Goal: Communication & Community: Answer question/provide support

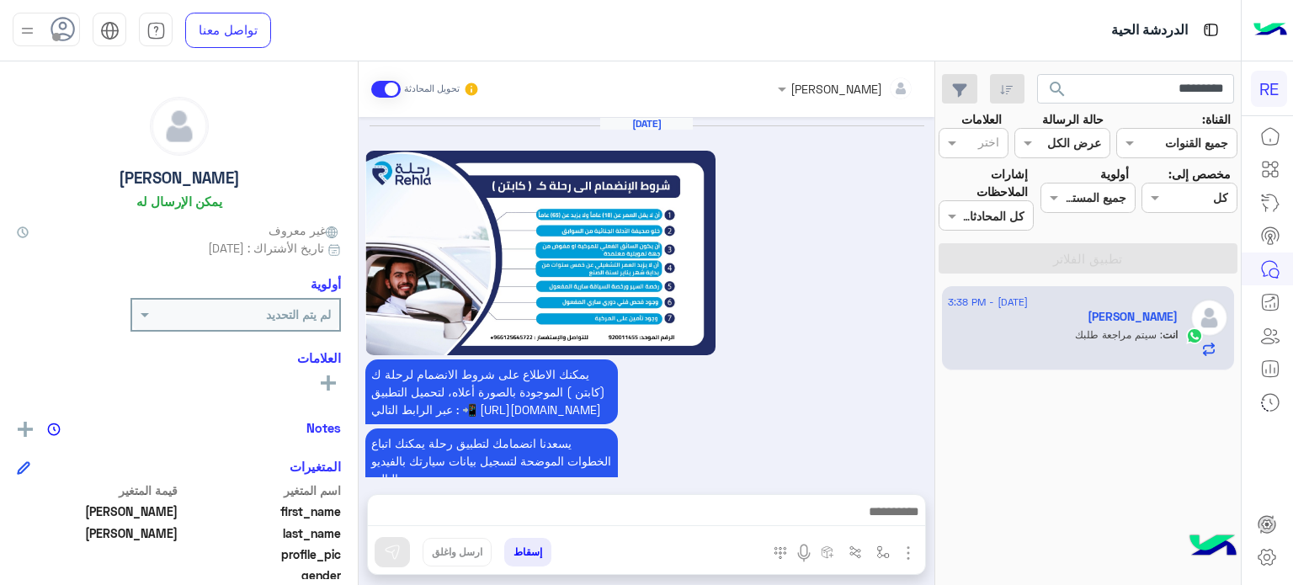
scroll to position [195, 0]
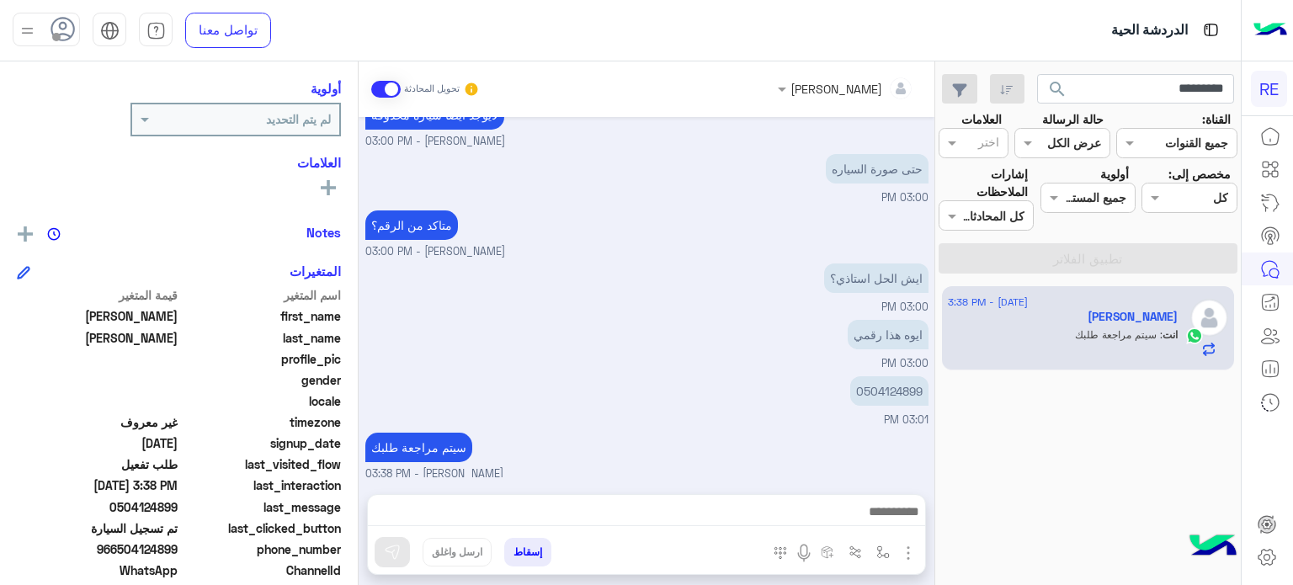
type input "*********"
click at [1037, 74] on button "search" at bounding box center [1057, 92] width 41 height 36
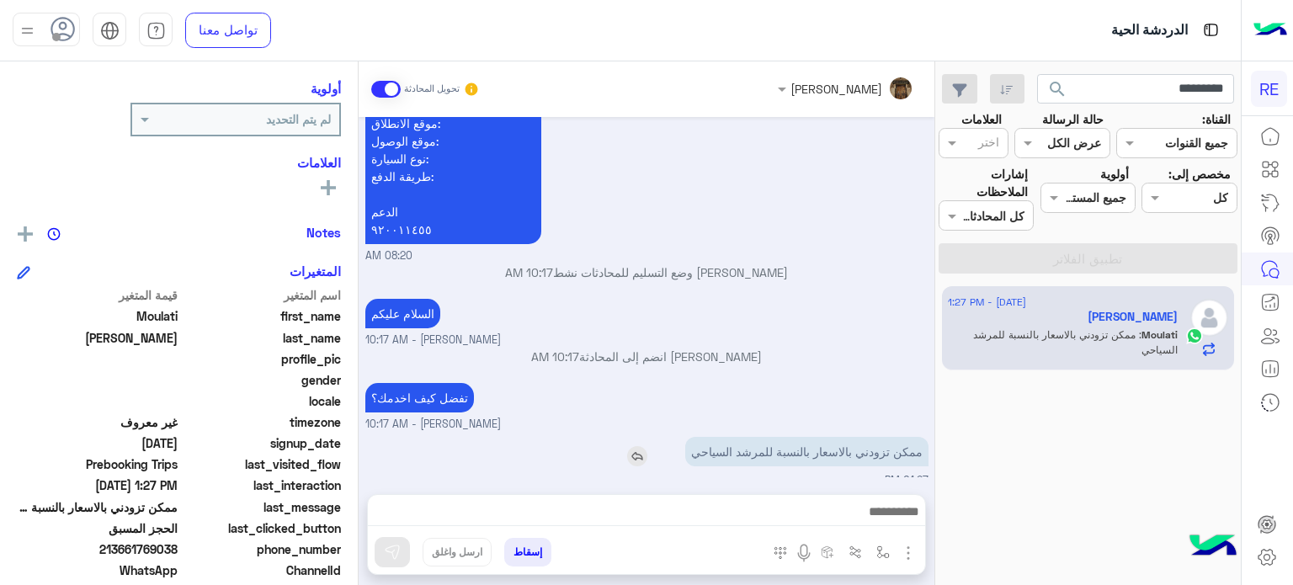
scroll to position [932, 0]
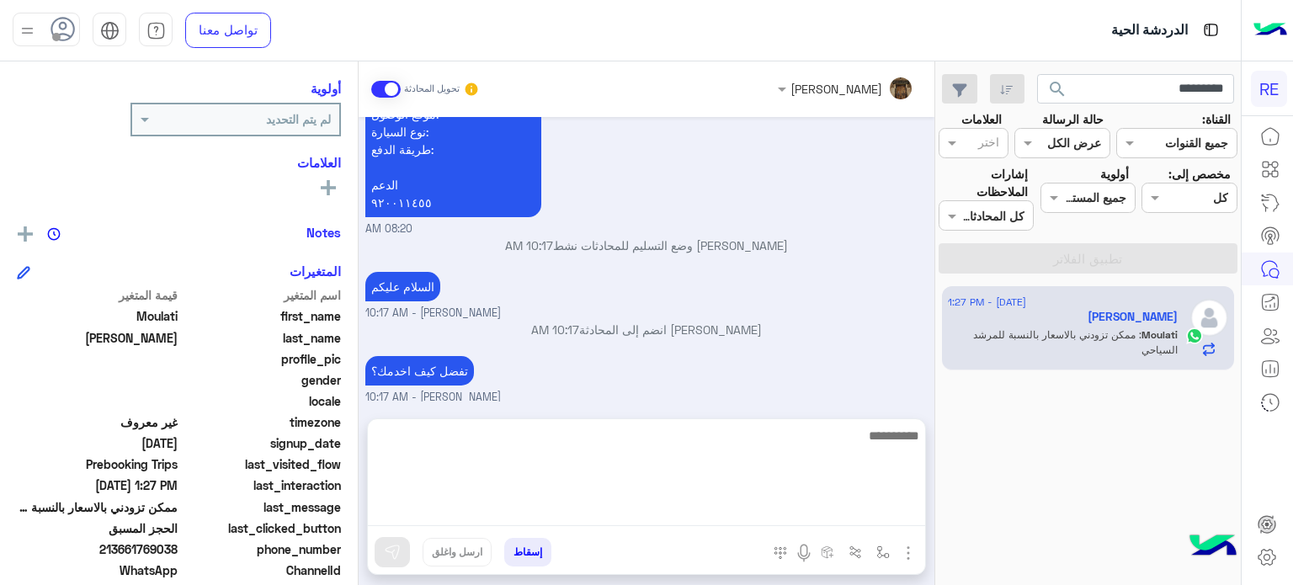
click at [677, 512] on textarea at bounding box center [646, 475] width 557 height 101
type textarea "*"
type textarea "**********"
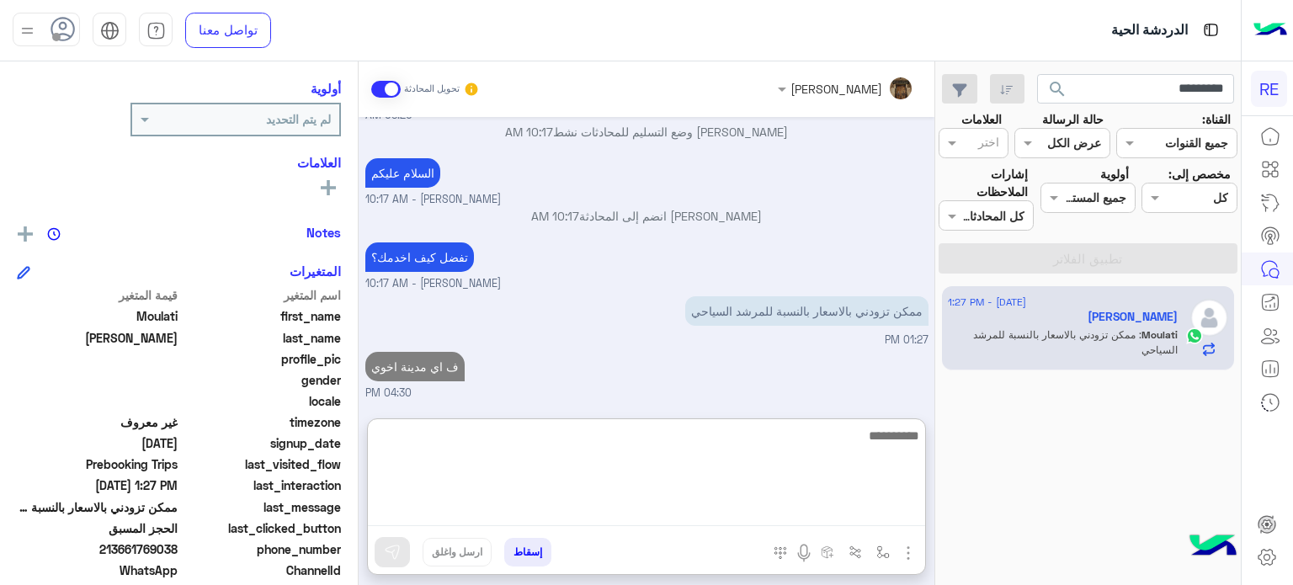
scroll to position [1092, 0]
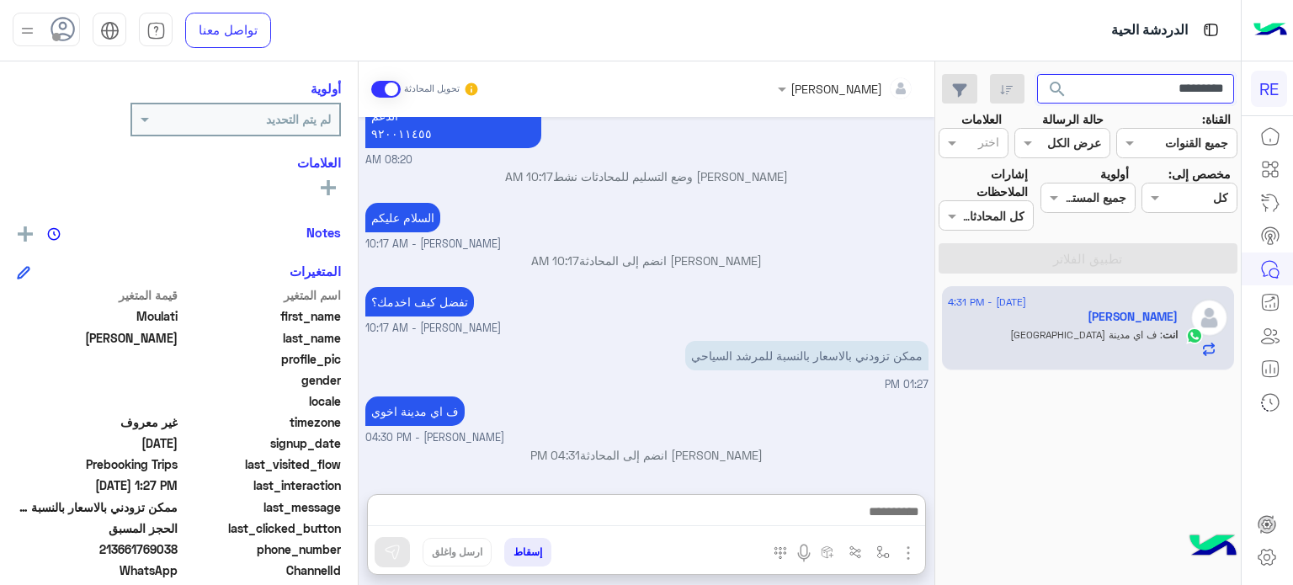
click at [1113, 79] on input "*********" at bounding box center [1136, 89] width 198 height 30
click at [1037, 74] on button "search" at bounding box center [1057, 92] width 41 height 36
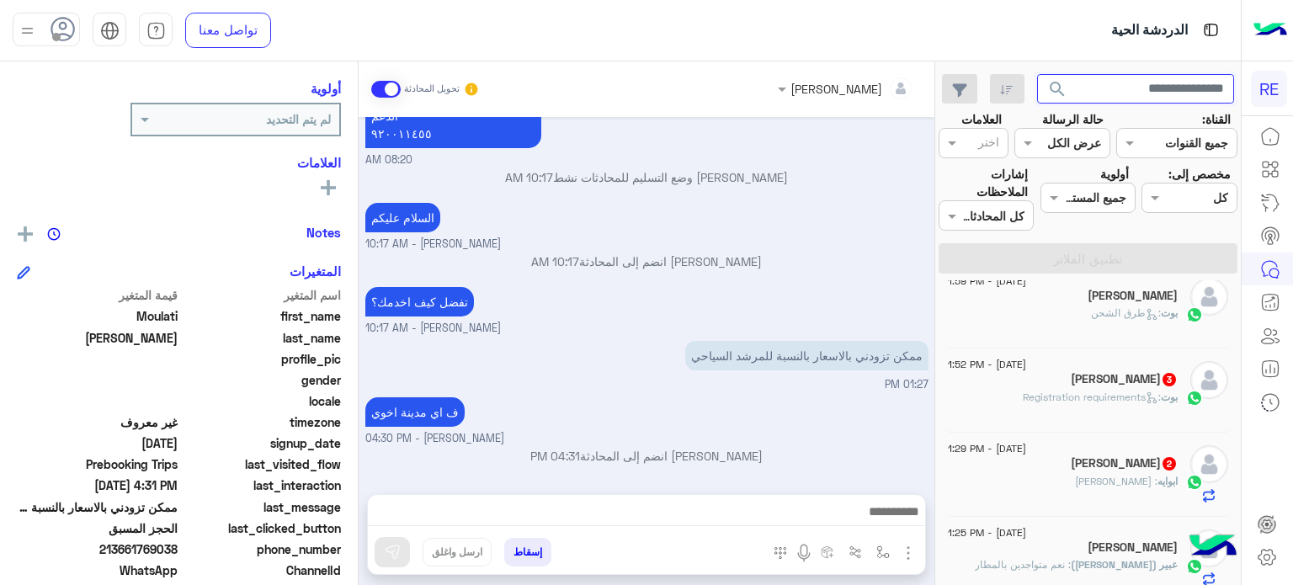
scroll to position [1188, 0]
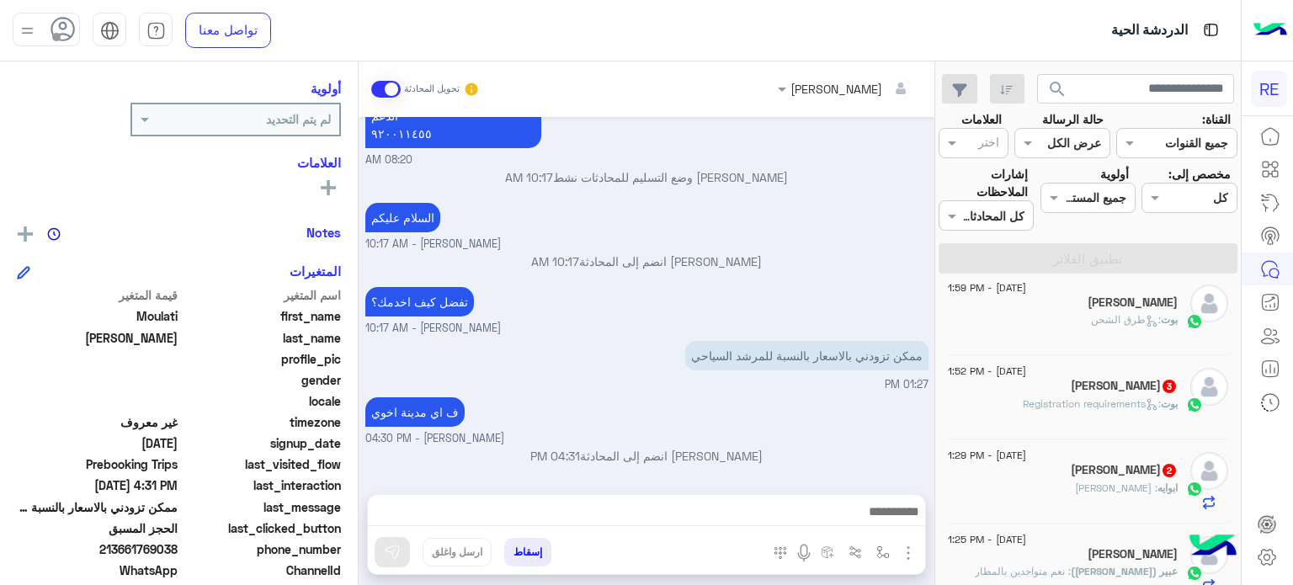
click at [1160, 463] on span "2" at bounding box center [1168, 469] width 17 height 14
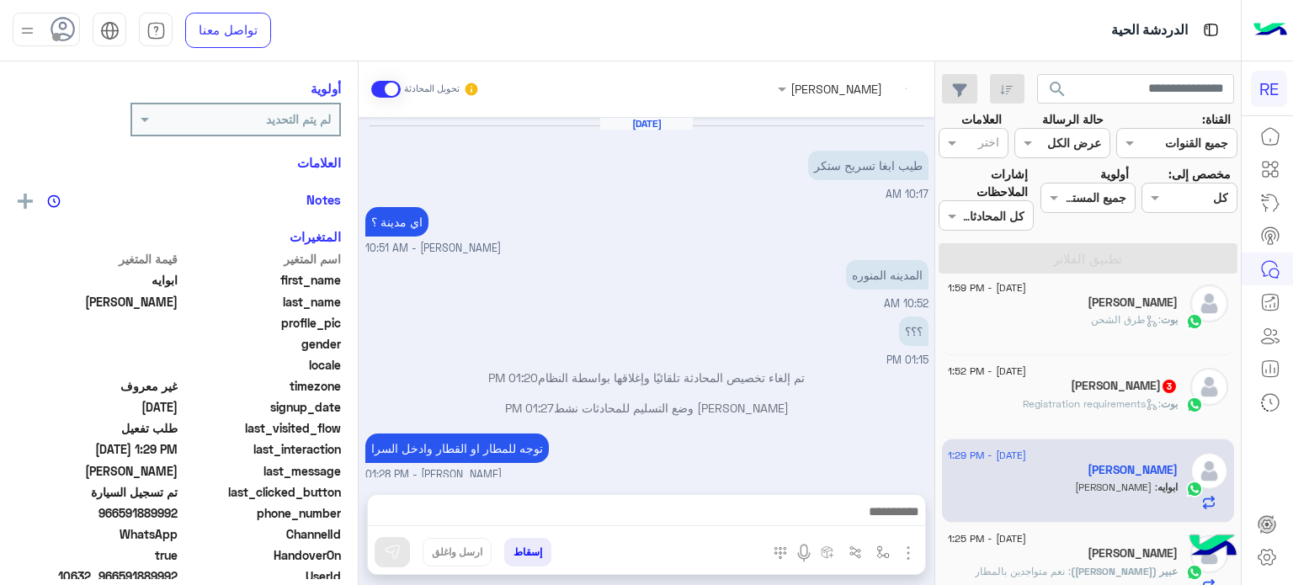
scroll to position [147, 0]
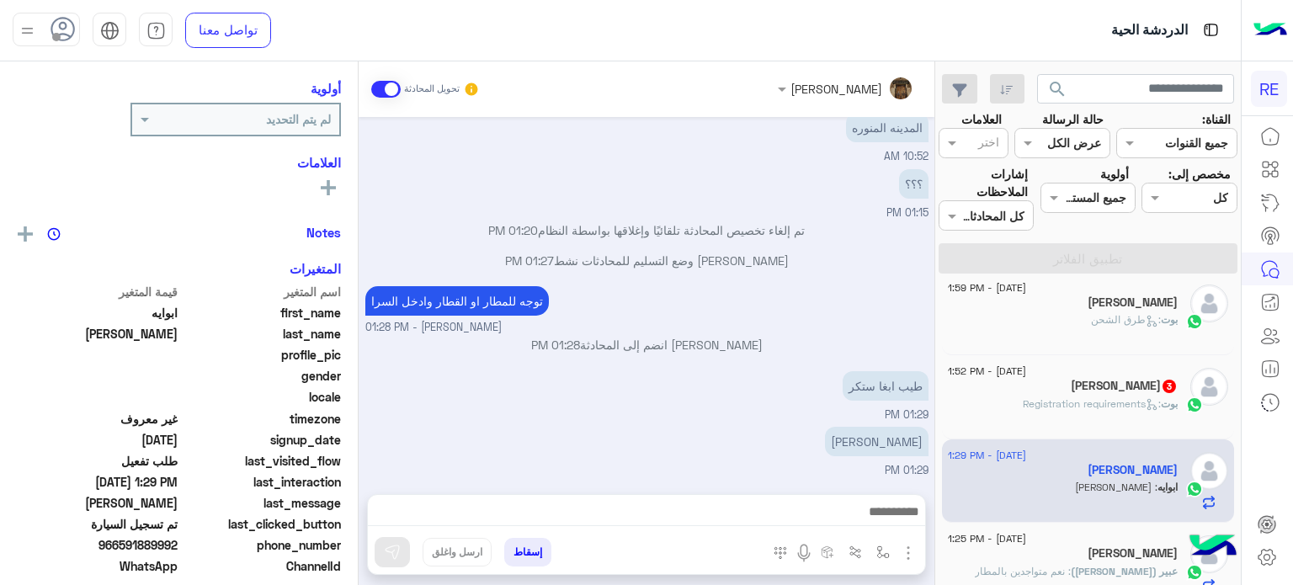
click at [1044, 403] on span ": Registration requirements" at bounding box center [1091, 403] width 138 height 13
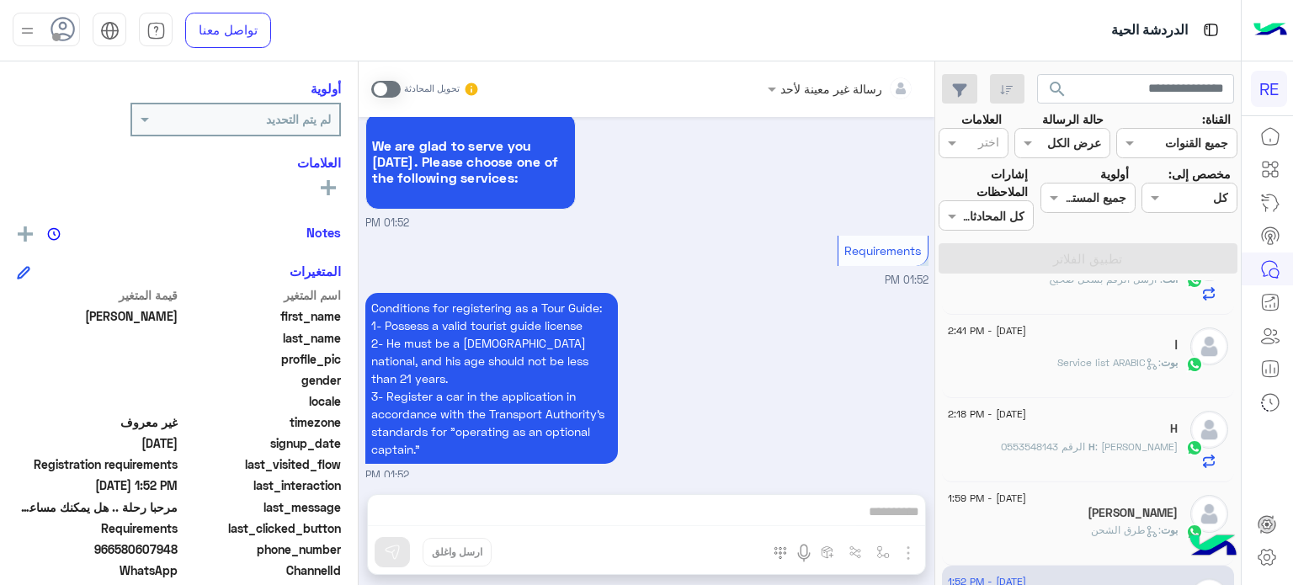
scroll to position [843, 0]
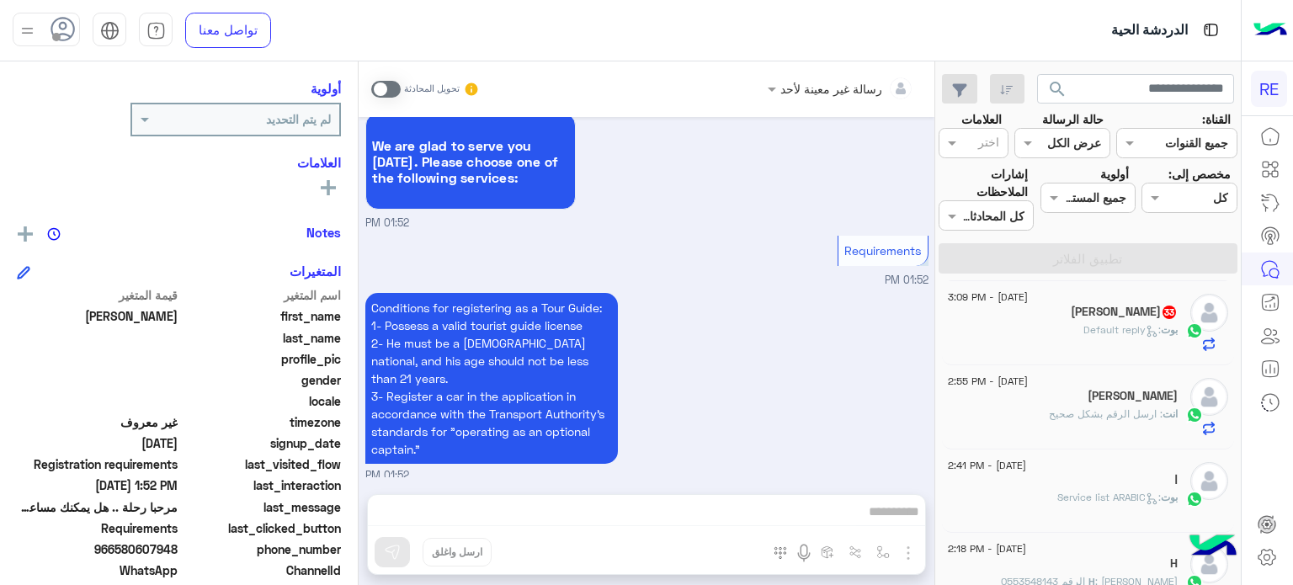
click at [1073, 341] on div "[PERSON_NAME] : Default reply" at bounding box center [1063, 336] width 230 height 29
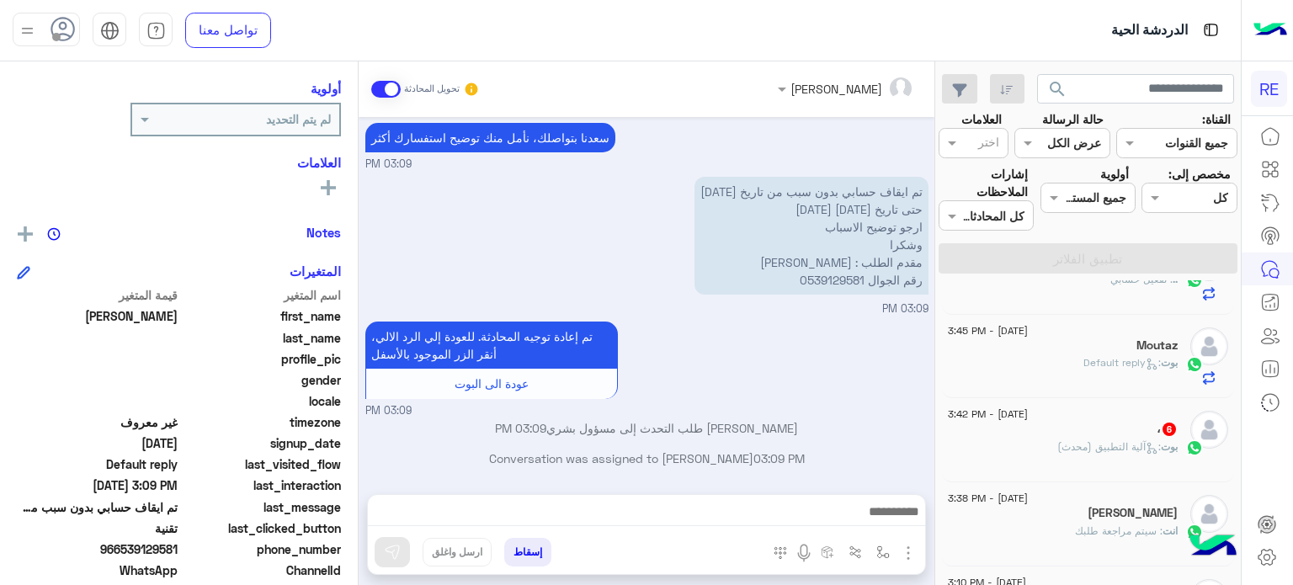
scroll to position [470, 0]
click at [1054, 438] on div "، 6" at bounding box center [1063, 435] width 230 height 18
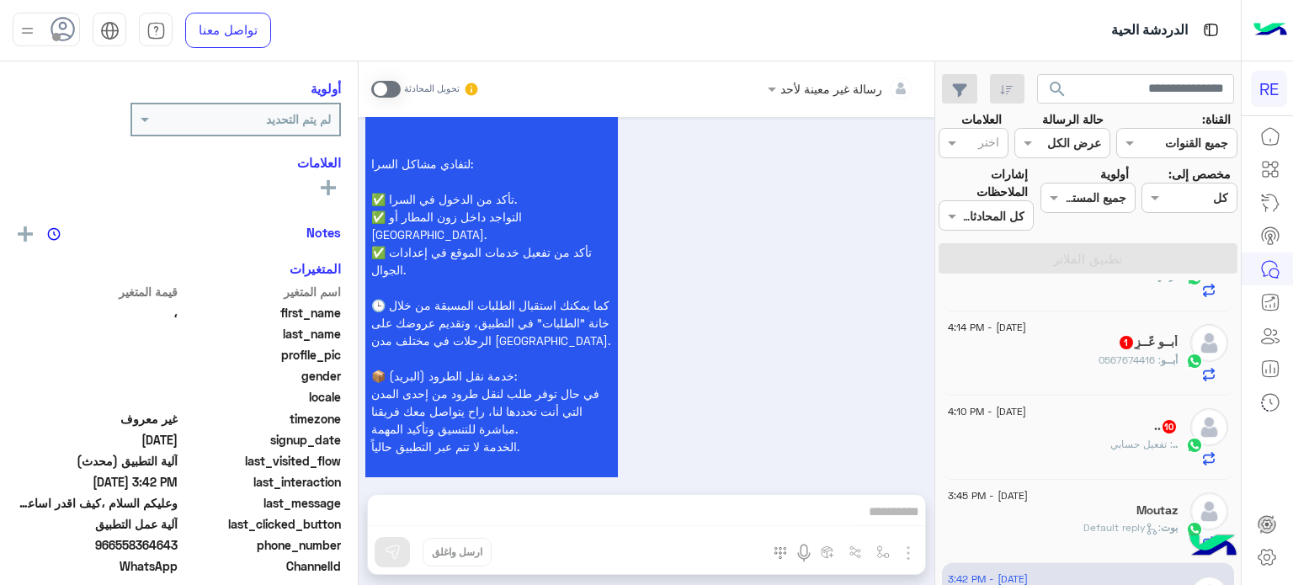
scroll to position [310, 0]
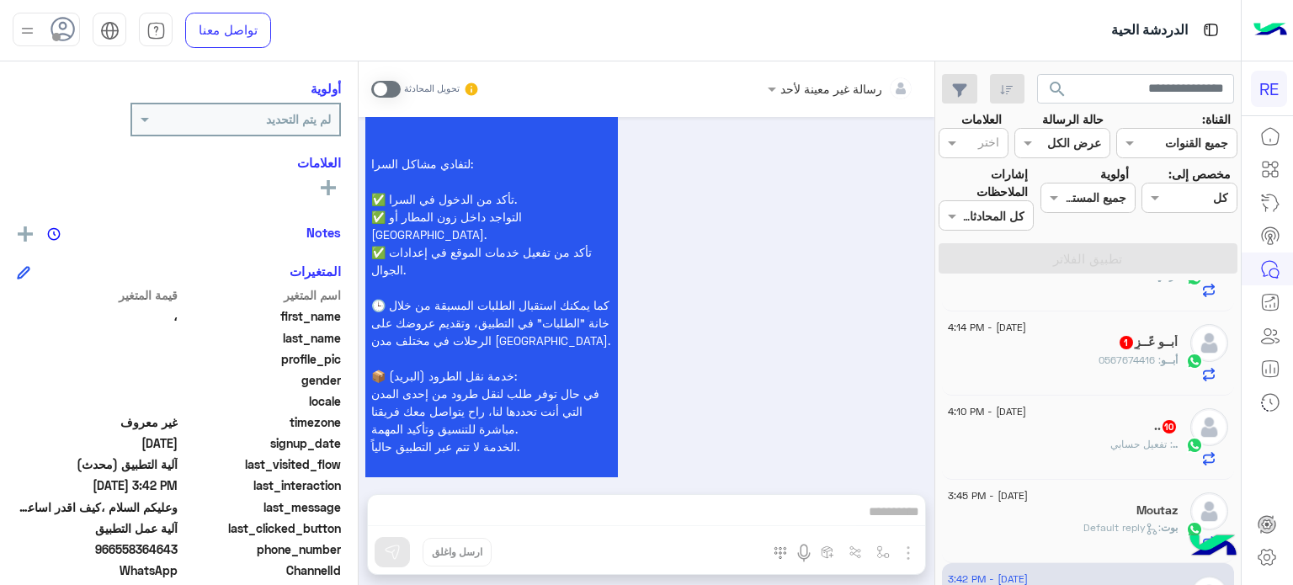
click at [1026, 413] on span "[DATE] - 4:10 PM" at bounding box center [987, 411] width 78 height 15
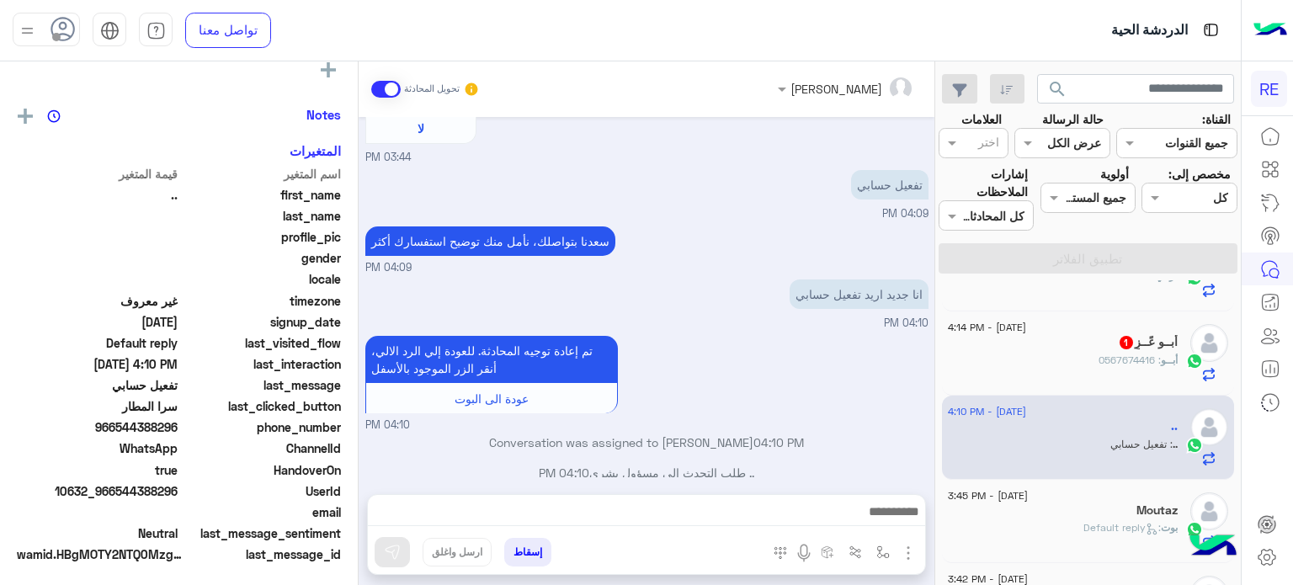
scroll to position [316, 0]
drag, startPoint x: 178, startPoint y: 494, endPoint x: 115, endPoint y: 499, distance: 62.5
click at [115, 499] on div "UserId 10632_966544388296" at bounding box center [179, 492] width 324 height 21
copy span "544388296"
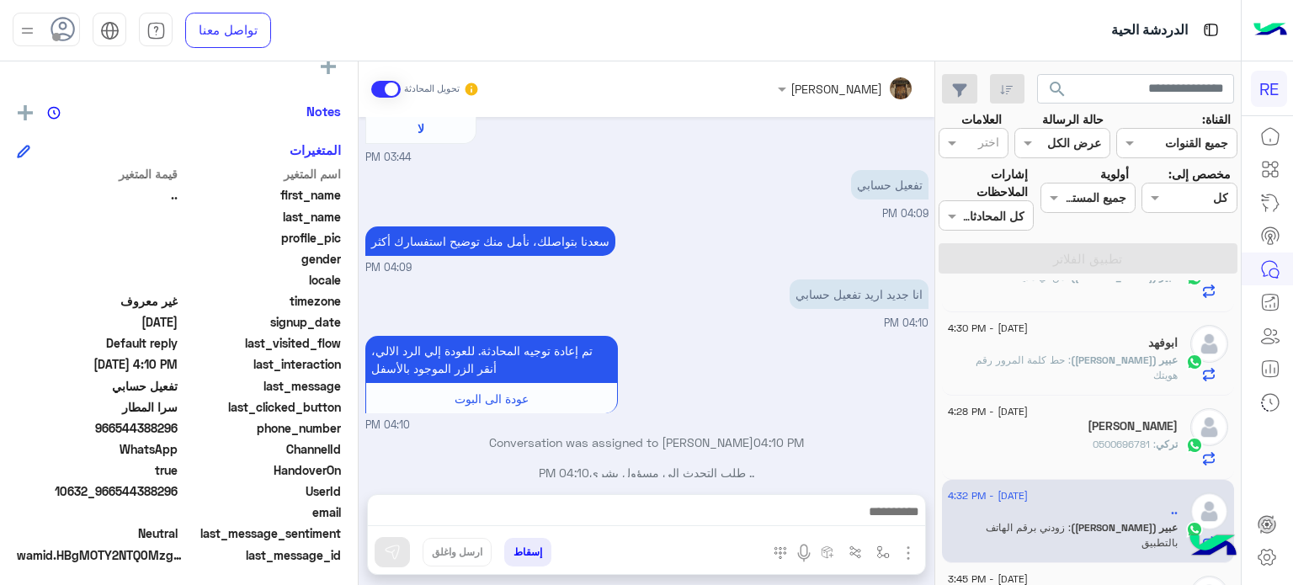
scroll to position [311, 0]
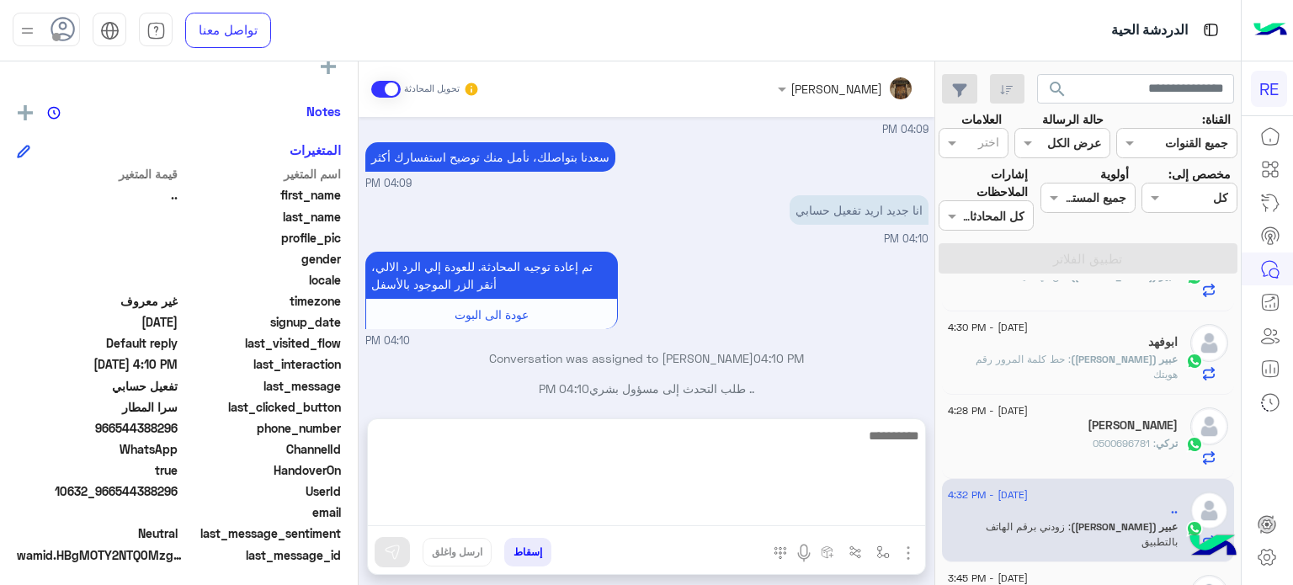
click at [713, 503] on textarea at bounding box center [646, 475] width 557 height 101
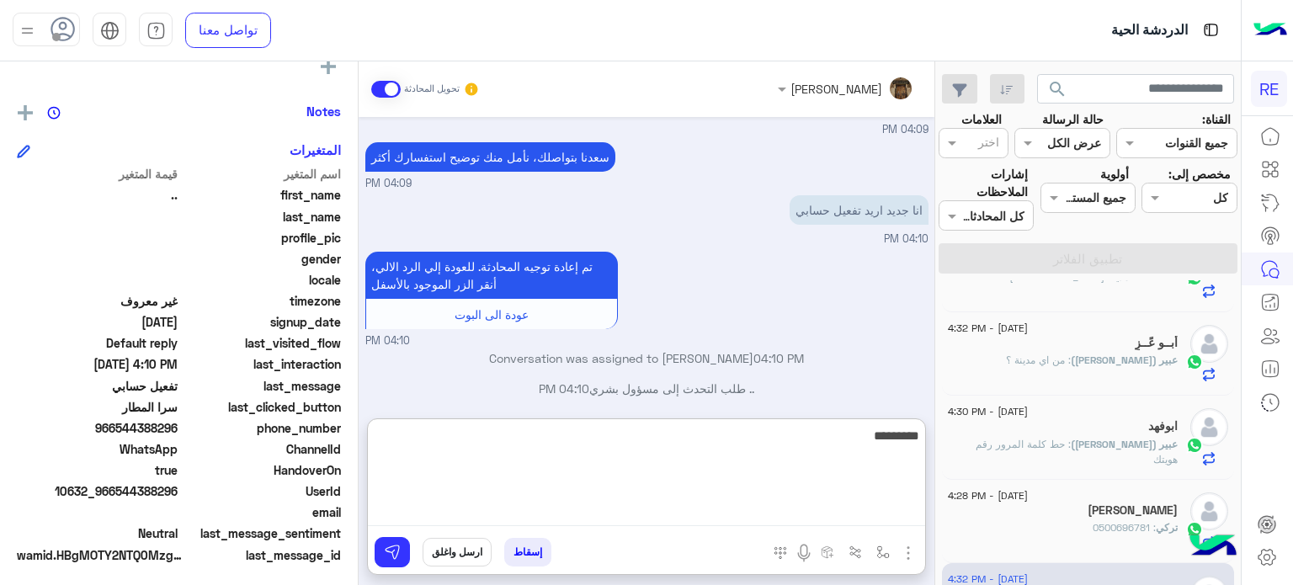
type textarea "**********"
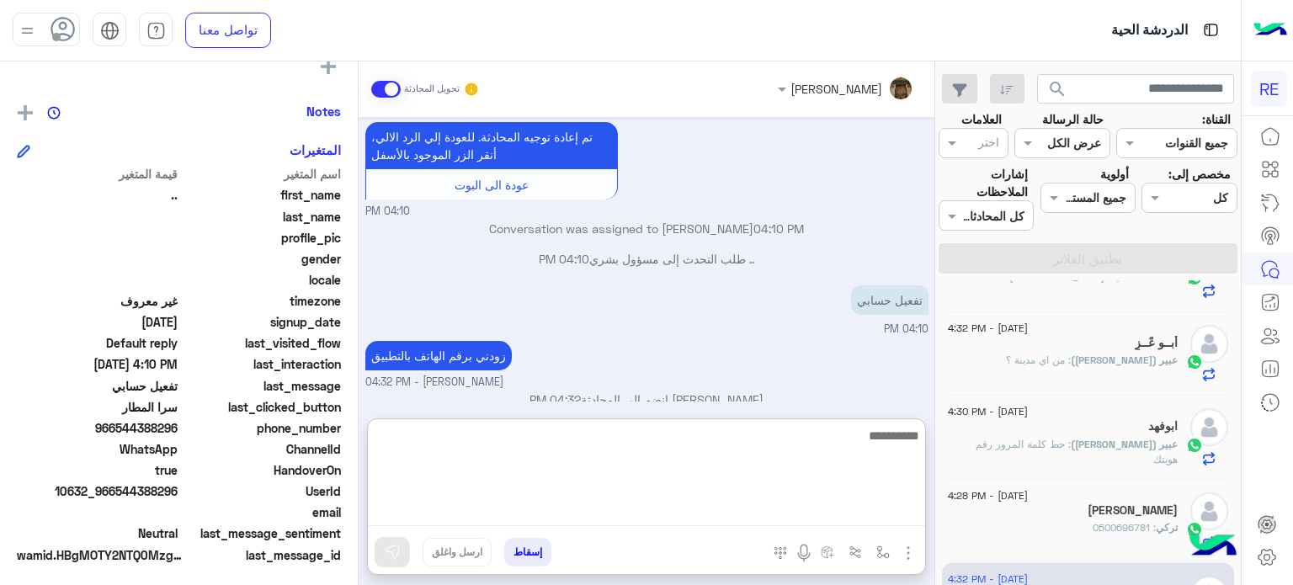
scroll to position [0, 0]
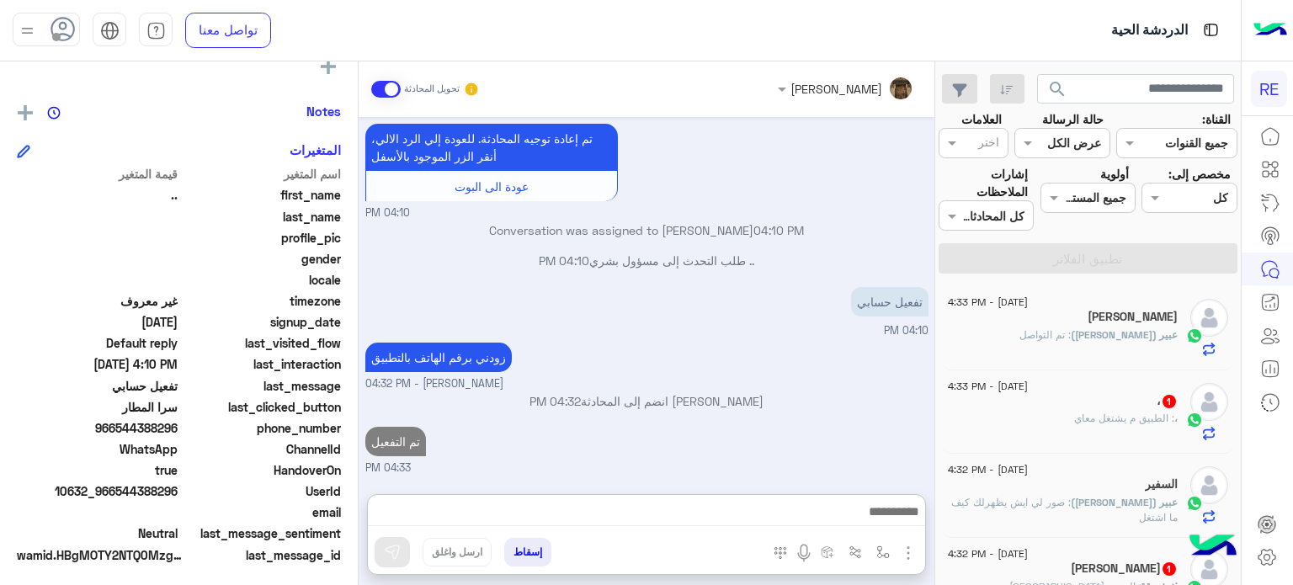
click at [1102, 420] on span ": الطبيق م يشتغل معاي" at bounding box center [1124, 418] width 100 height 13
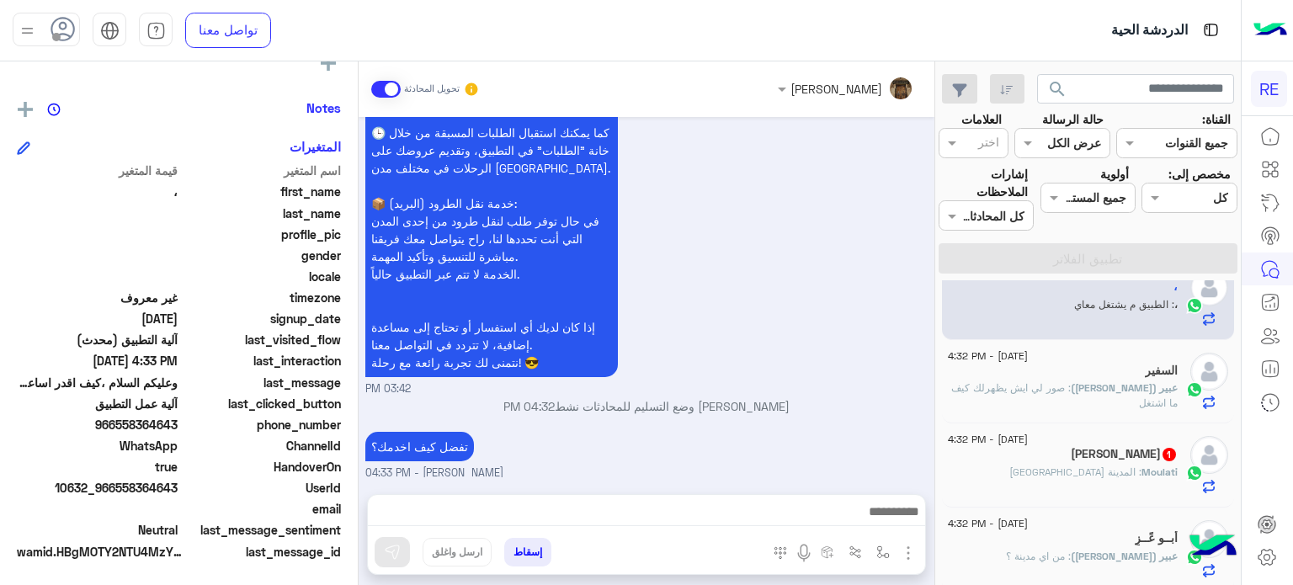
scroll to position [221, 0]
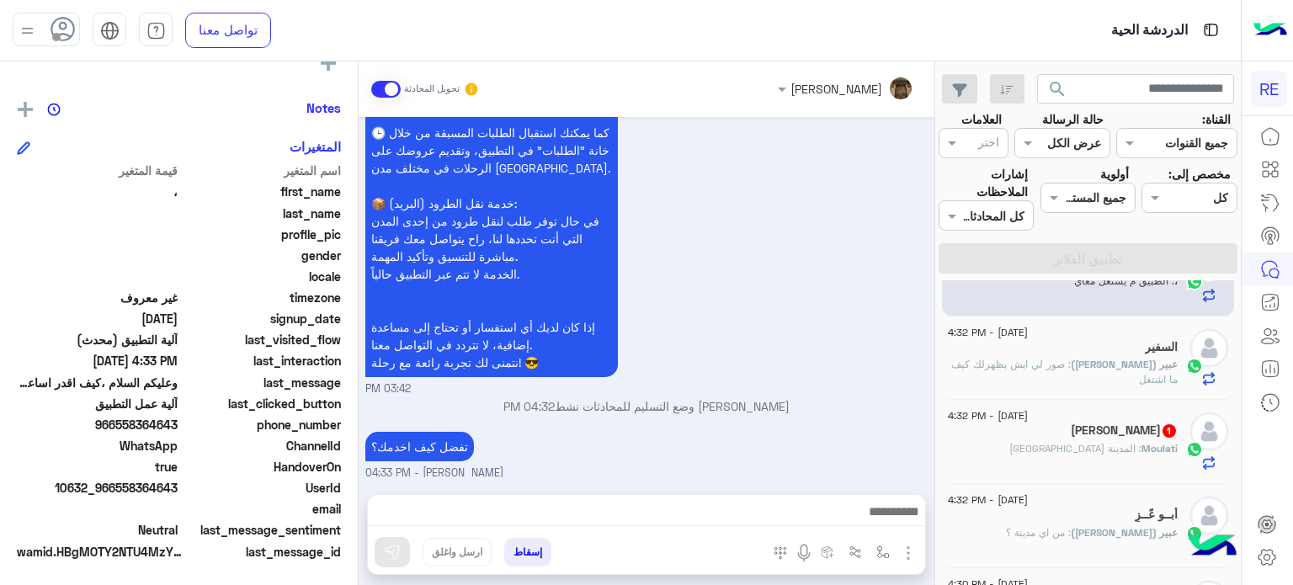
click at [1077, 443] on span ": المدينة [GEOGRAPHIC_DATA]" at bounding box center [1075, 448] width 132 height 13
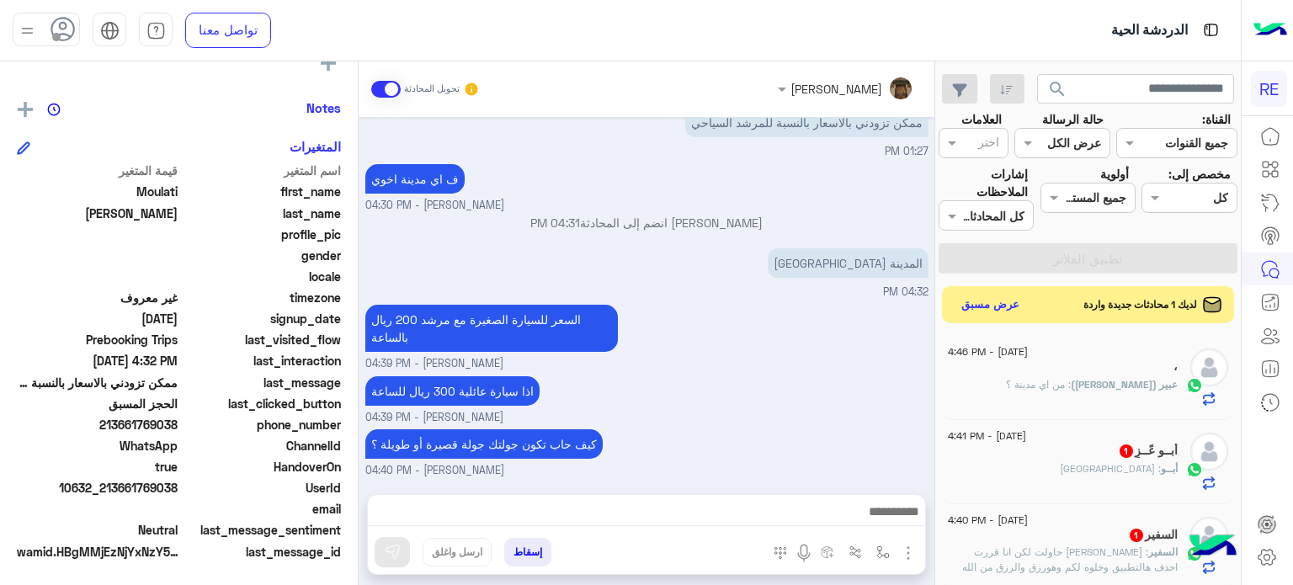
scroll to position [962, 0]
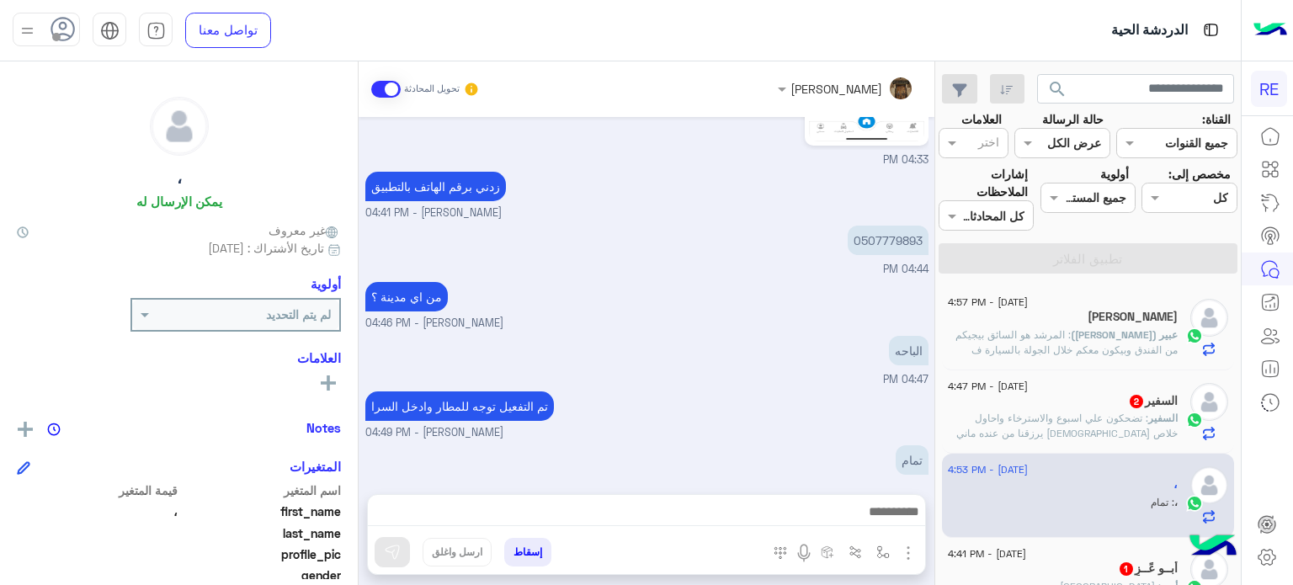
click at [1038, 331] on span ": المرشد هو السائق بيجيكم من الفندق وبيكون معكم خلال الجولة بالسيارة ف النهاية …" at bounding box center [1066, 349] width 222 height 43
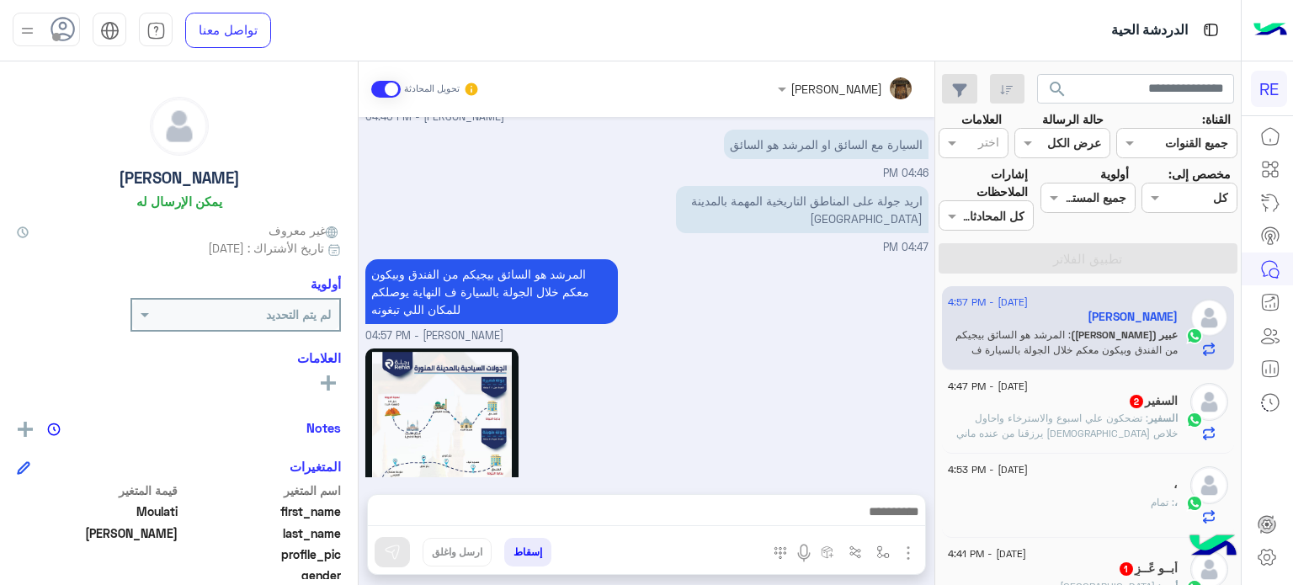
scroll to position [451, 0]
